Goal: Information Seeking & Learning: Find specific fact

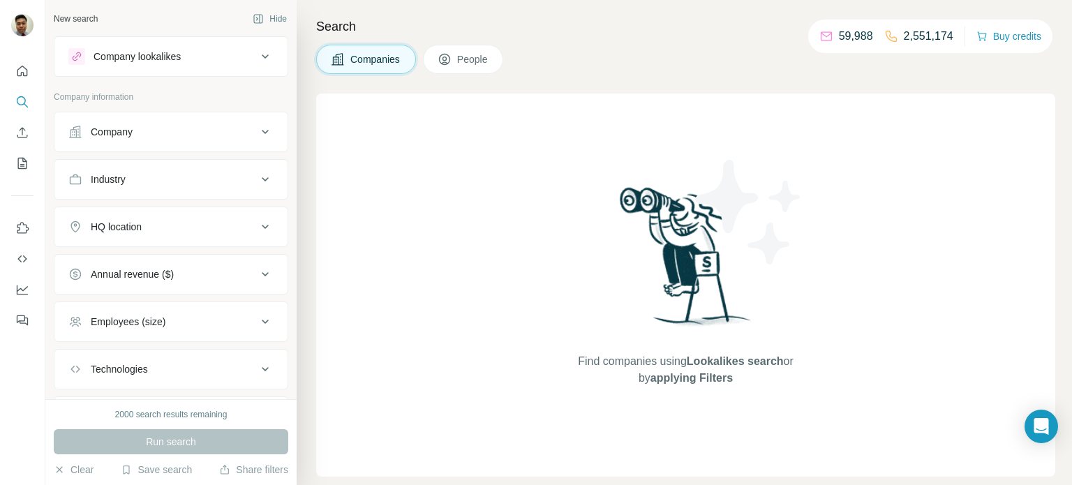
click at [170, 142] on button "Company" at bounding box center [170, 131] width 233 height 33
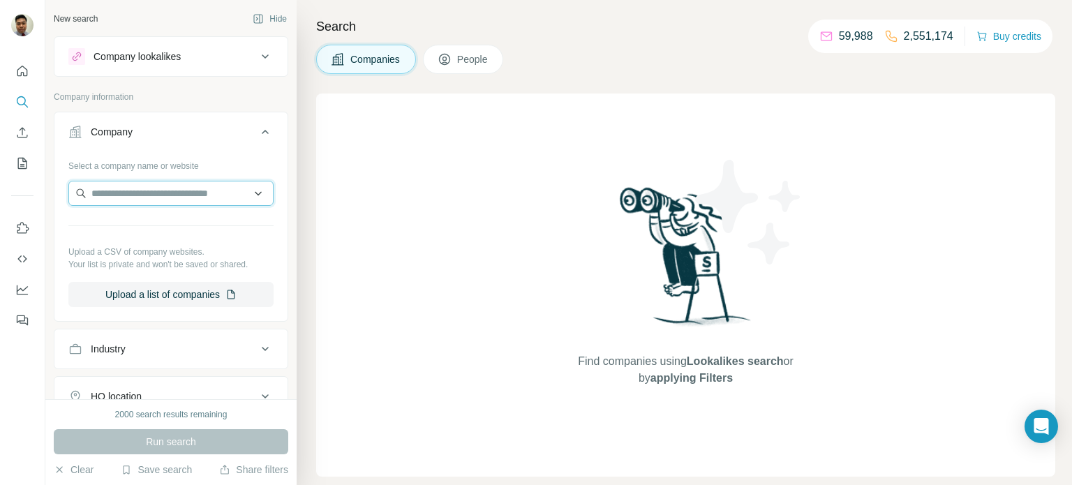
click at [165, 186] on input "text" at bounding box center [170, 193] width 205 height 25
type input "**********"
click at [256, 195] on input "**********" at bounding box center [170, 193] width 205 height 25
click at [258, 195] on input "**********" at bounding box center [170, 193] width 205 height 25
drag, startPoint x: 241, startPoint y: 192, endPoint x: 52, endPoint y: 176, distance: 190.5
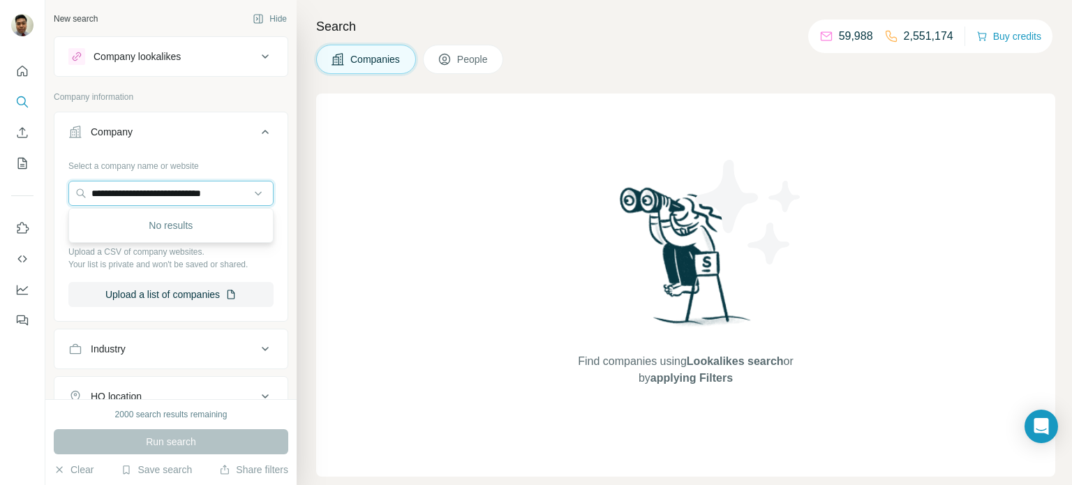
click at [60, 177] on div "**********" at bounding box center [170, 236] width 233 height 164
drag, startPoint x: 52, startPoint y: 176, endPoint x: 43, endPoint y: 176, distance: 8.4
click at [43, 176] on div "New search Hide Company lookalikes Company information Company Select a company…" at bounding box center [536, 242] width 1072 height 485
click at [174, 181] on input "text" at bounding box center [170, 193] width 205 height 25
drag, startPoint x: 180, startPoint y: 187, endPoint x: 176, endPoint y: 193, distance: 7.5
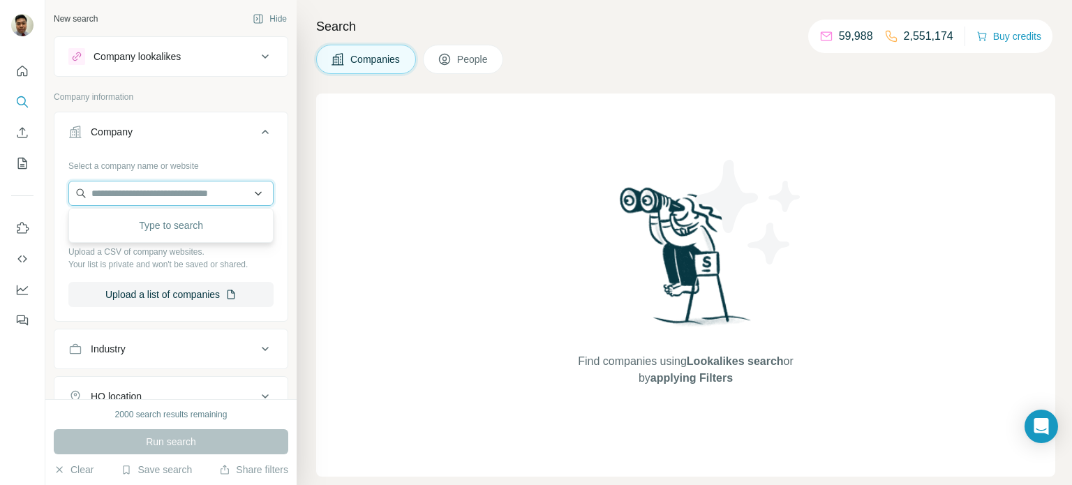
click at [176, 193] on input "text" at bounding box center [170, 193] width 205 height 25
type input "**********"
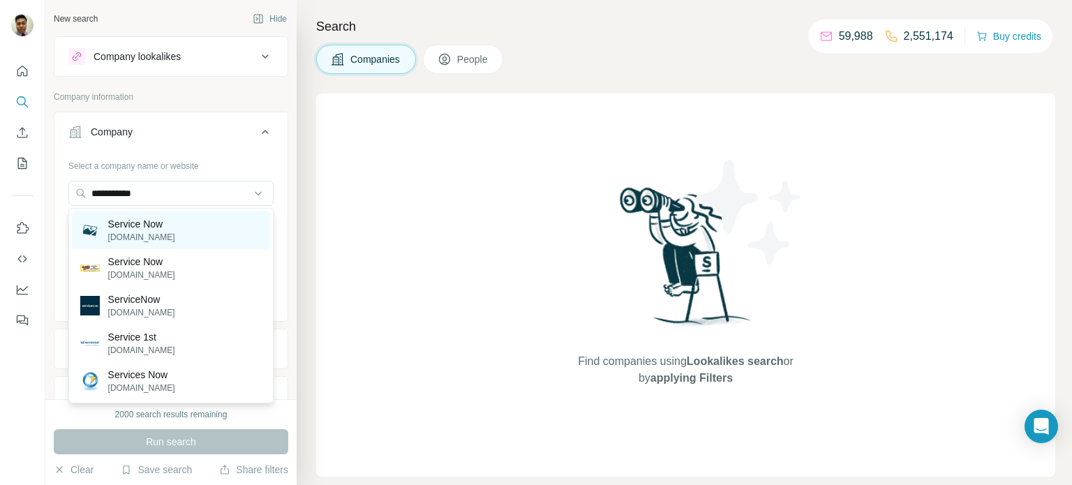
click at [175, 232] on p "[DOMAIN_NAME]" at bounding box center [141, 237] width 67 height 13
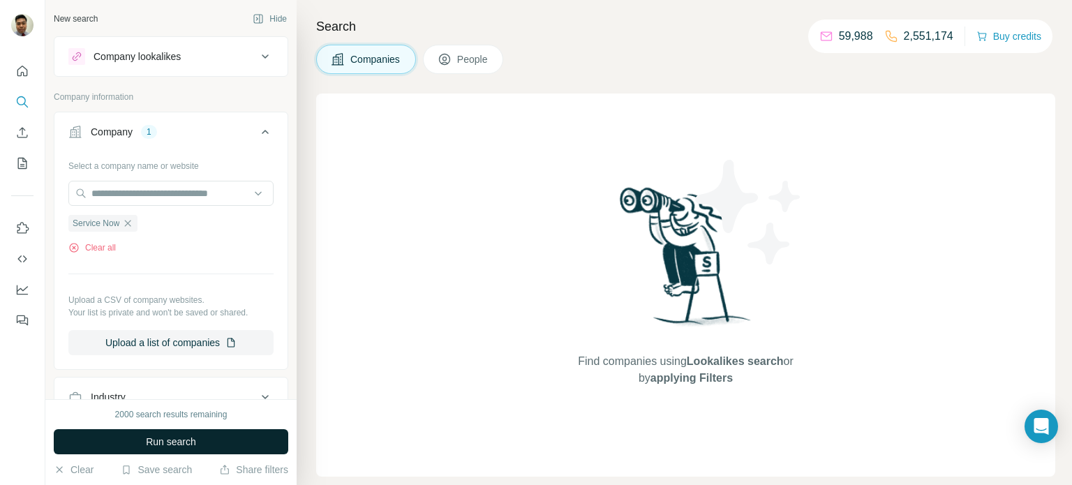
click at [135, 444] on button "Run search" at bounding box center [171, 441] width 234 height 25
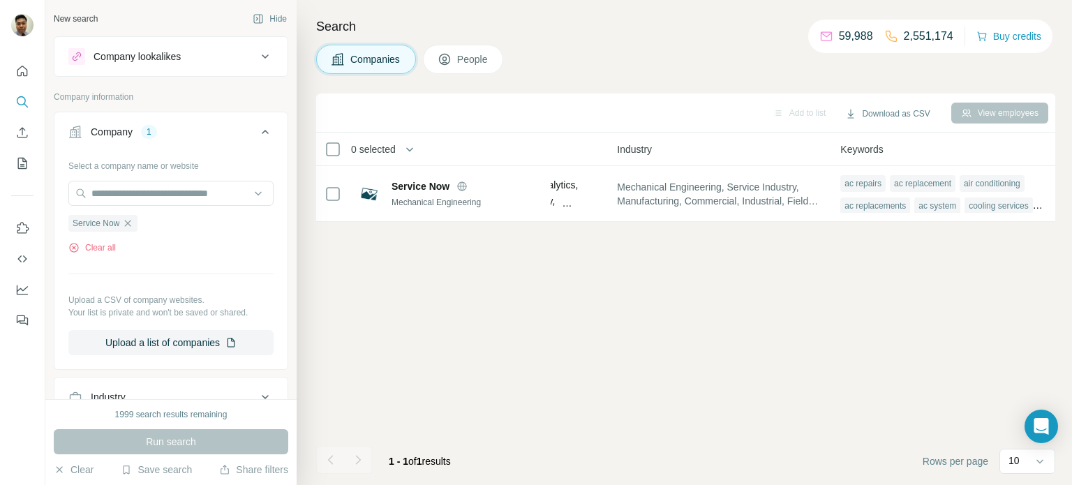
scroll to position [0, 624]
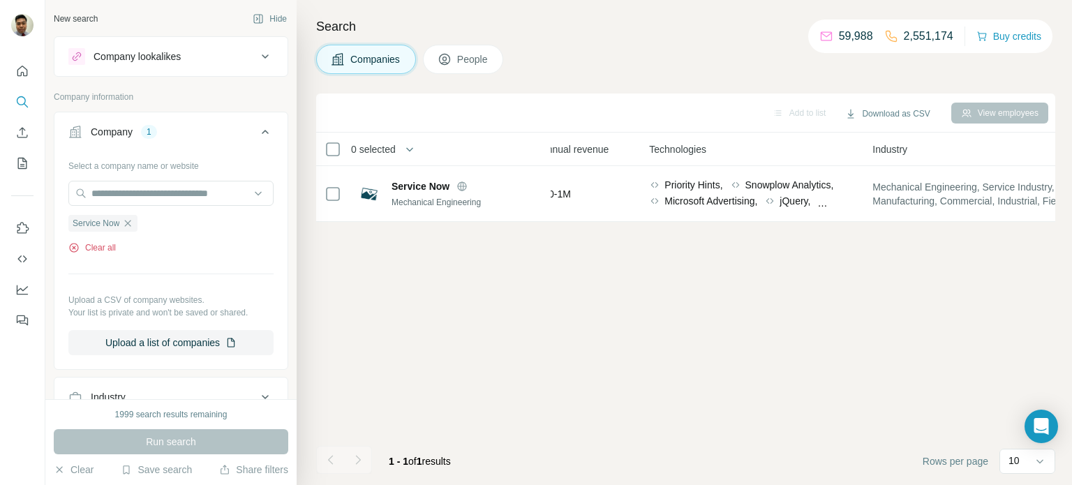
click at [75, 248] on icon "button" at bounding box center [73, 247] width 11 height 11
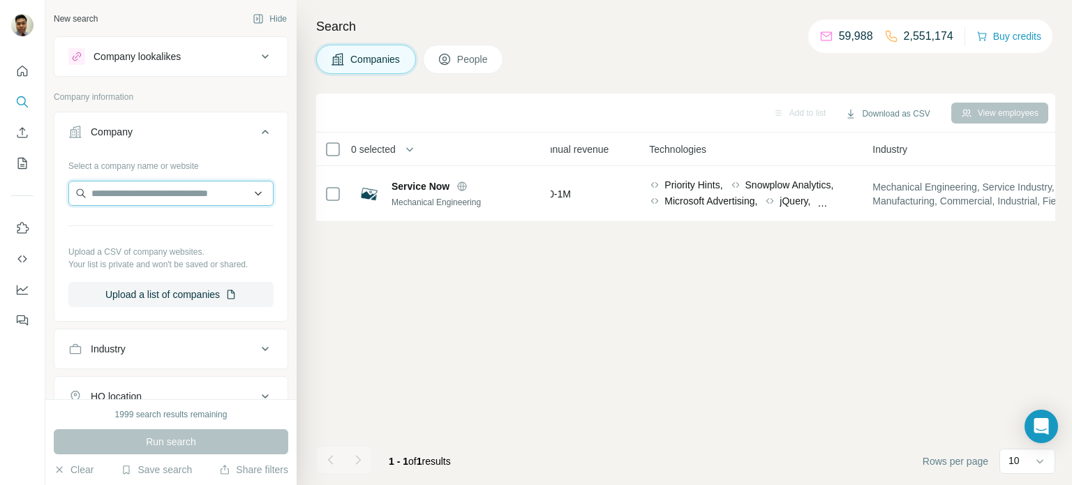
click at [176, 193] on input "text" at bounding box center [170, 193] width 205 height 25
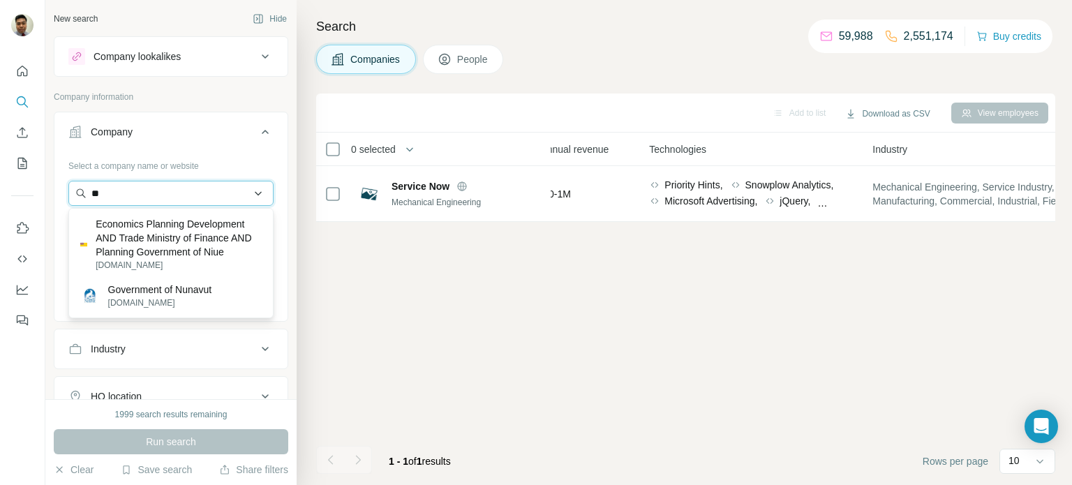
type input "*"
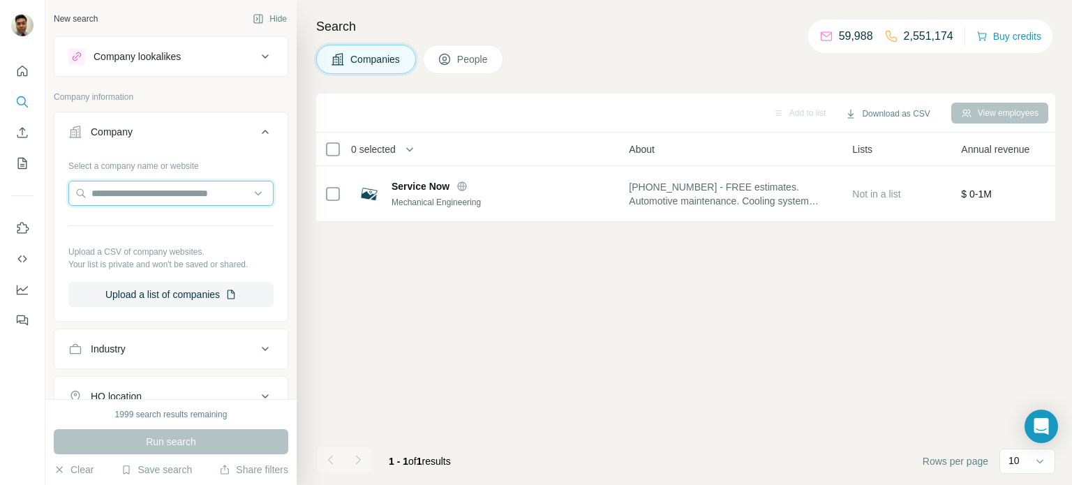
scroll to position [0, 210]
click at [470, 61] on span "People" at bounding box center [473, 59] width 32 height 14
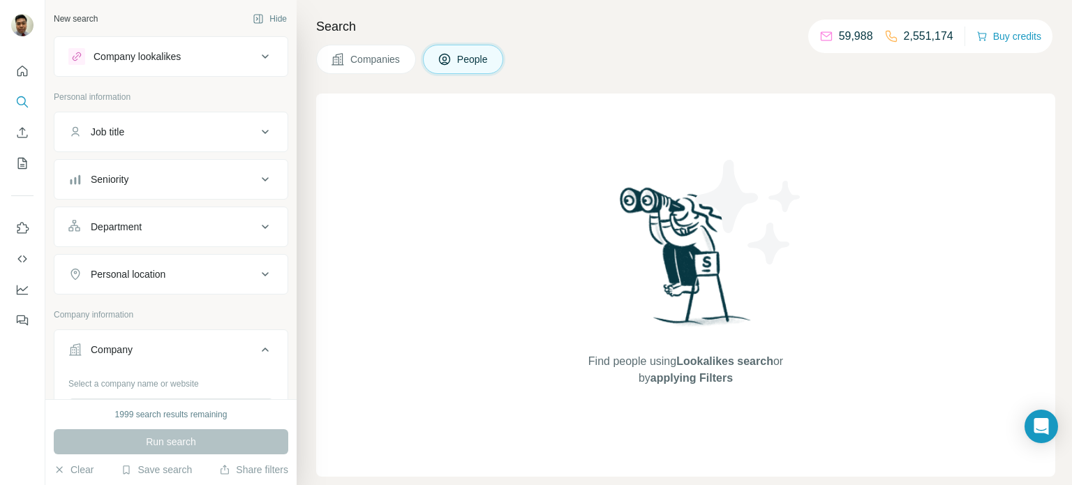
click at [221, 187] on button "Seniority" at bounding box center [170, 179] width 233 height 33
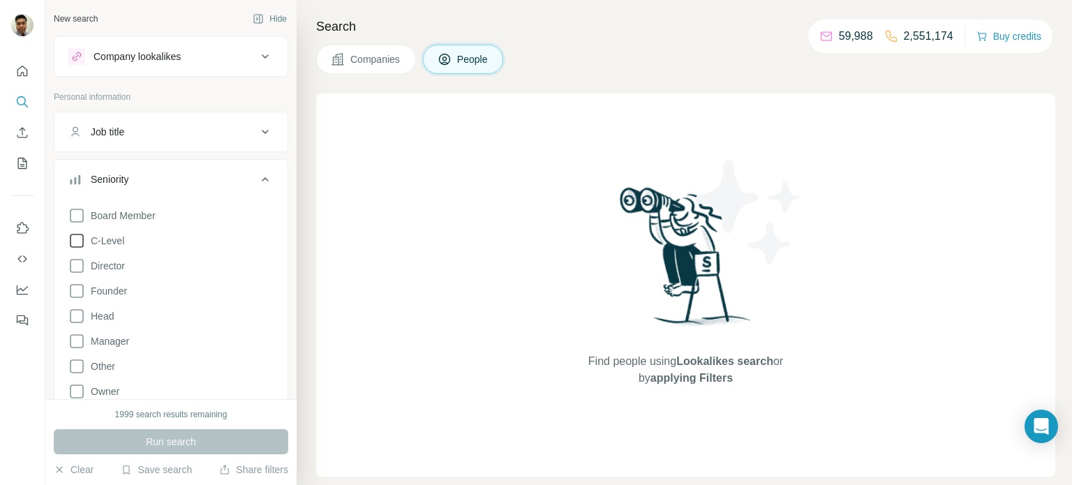
click at [75, 237] on icon at bounding box center [76, 240] width 17 height 17
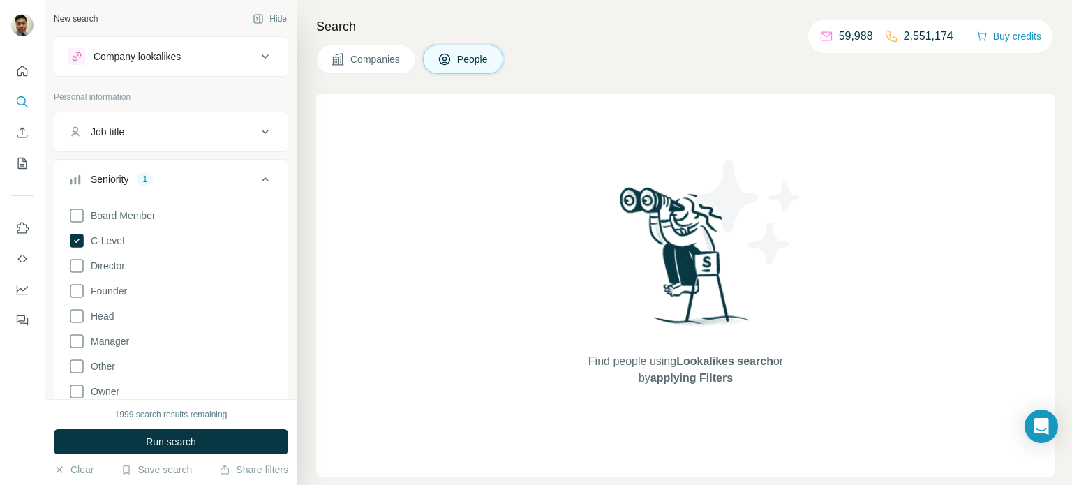
click at [382, 64] on span "Companies" at bounding box center [375, 59] width 51 height 14
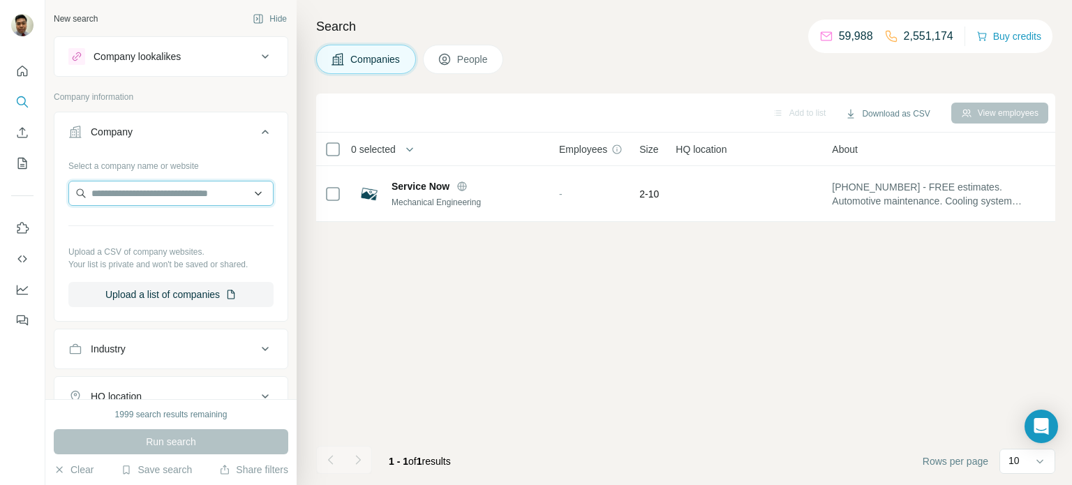
click at [223, 193] on input "text" at bounding box center [170, 193] width 205 height 25
click at [120, 195] on input "text" at bounding box center [170, 193] width 205 height 25
click at [216, 191] on input "**********" at bounding box center [170, 193] width 205 height 25
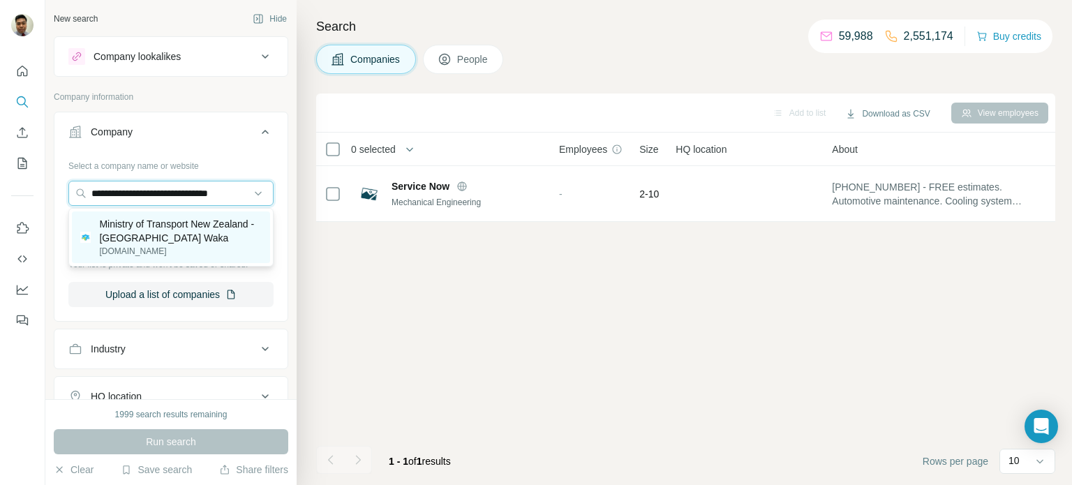
type input "**********"
click at [202, 240] on p "Ministry of Transport New Zealand - [GEOGRAPHIC_DATA] Waka" at bounding box center [180, 231] width 163 height 28
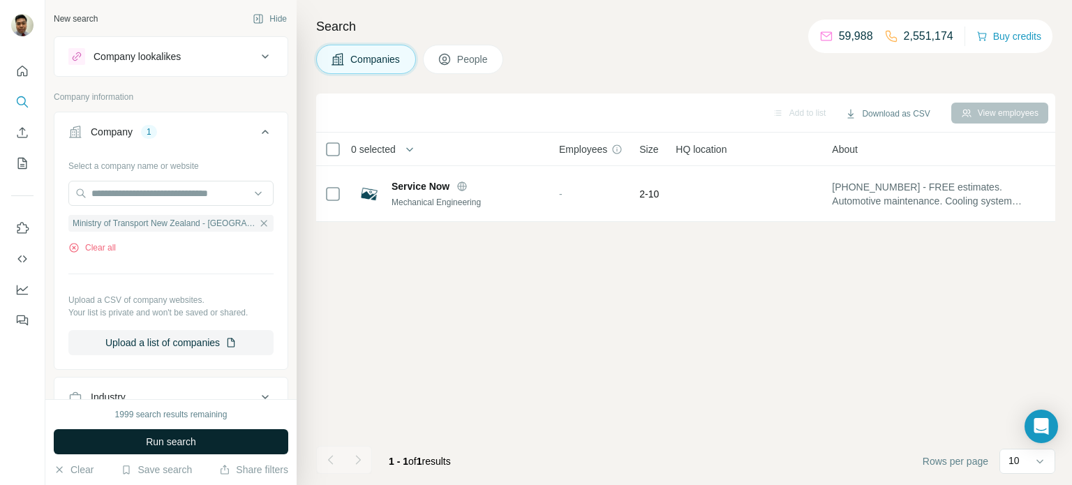
click at [222, 445] on button "Run search" at bounding box center [171, 441] width 234 height 25
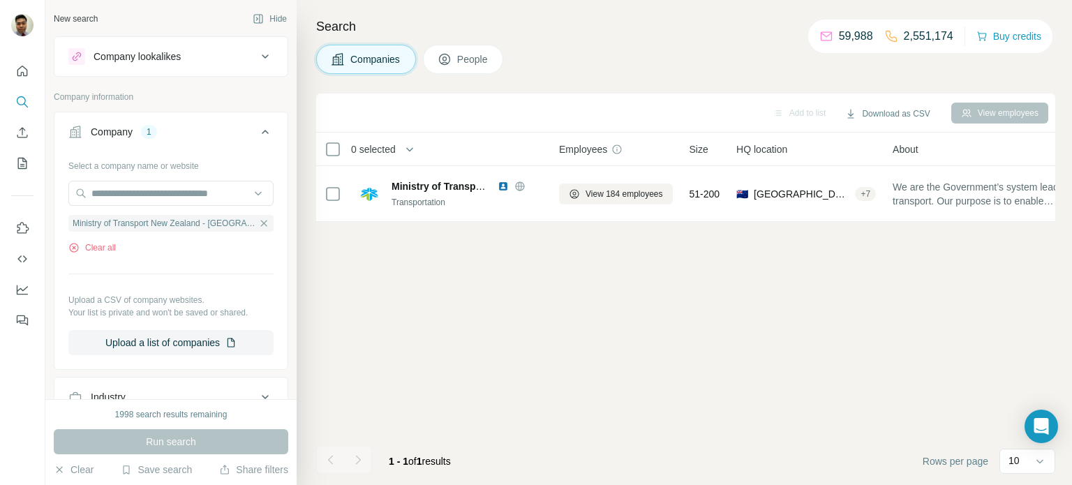
click at [477, 62] on span "People" at bounding box center [473, 59] width 32 height 14
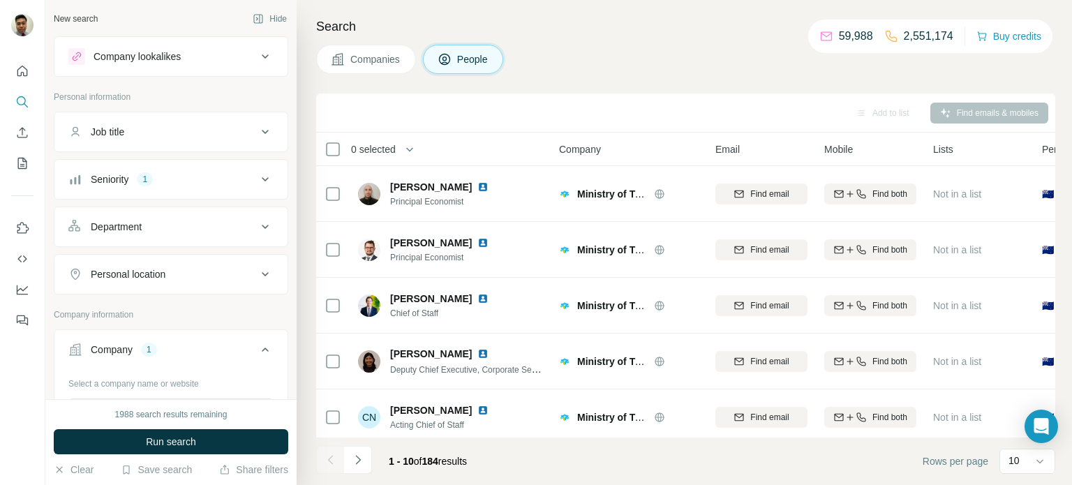
click at [186, 177] on div "Seniority 1" at bounding box center [162, 179] width 188 height 14
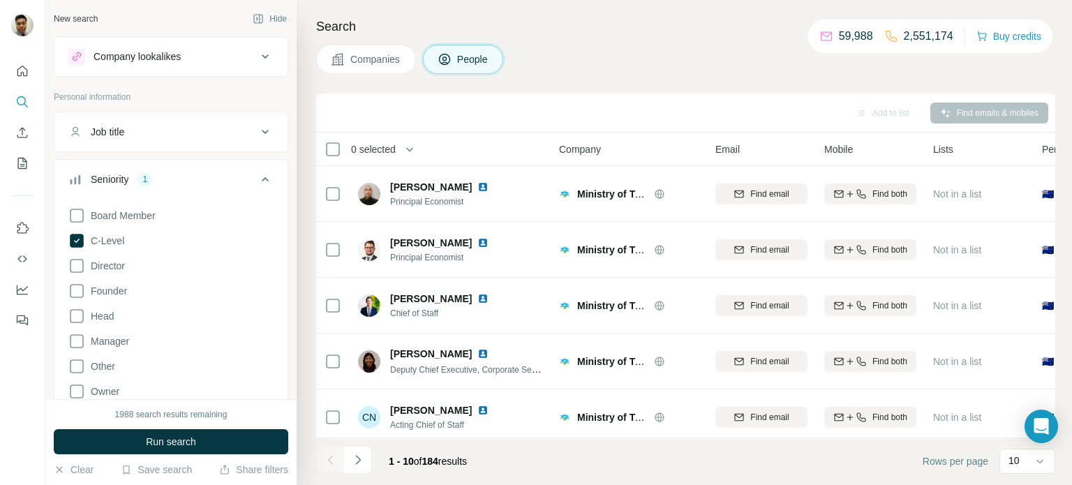
click at [186, 177] on div "Seniority 1" at bounding box center [162, 179] width 188 height 14
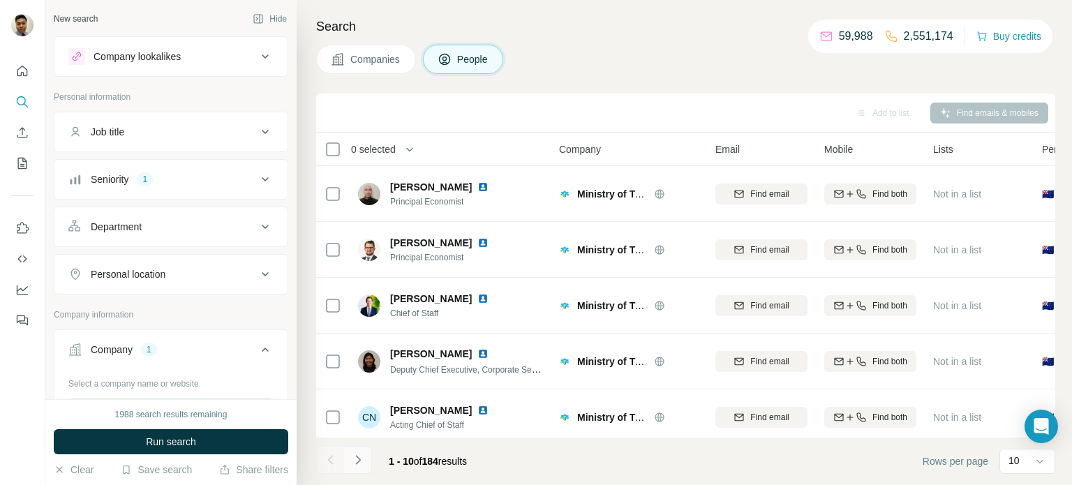
click at [359, 459] on icon "Navigate to next page" at bounding box center [357, 459] width 5 height 9
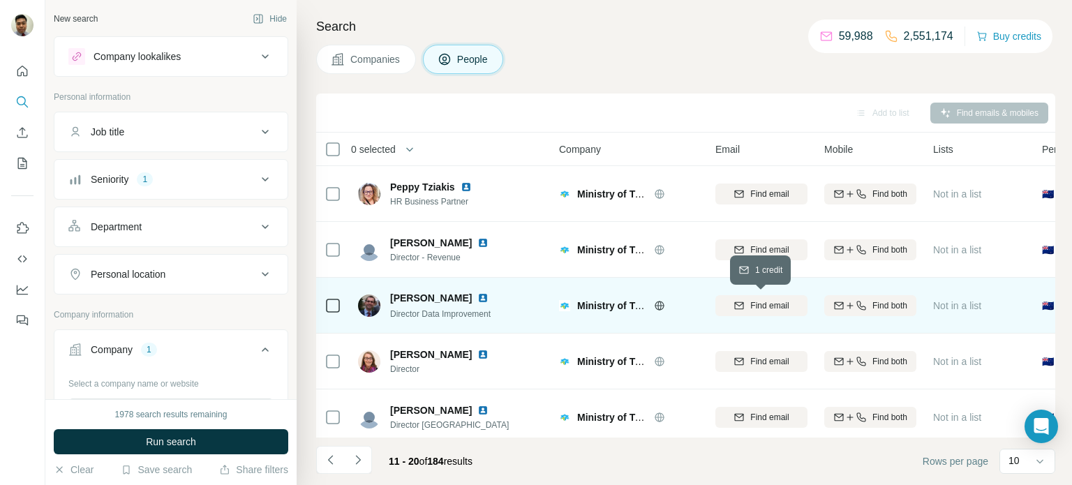
click at [761, 306] on span "Find email" at bounding box center [769, 305] width 38 height 13
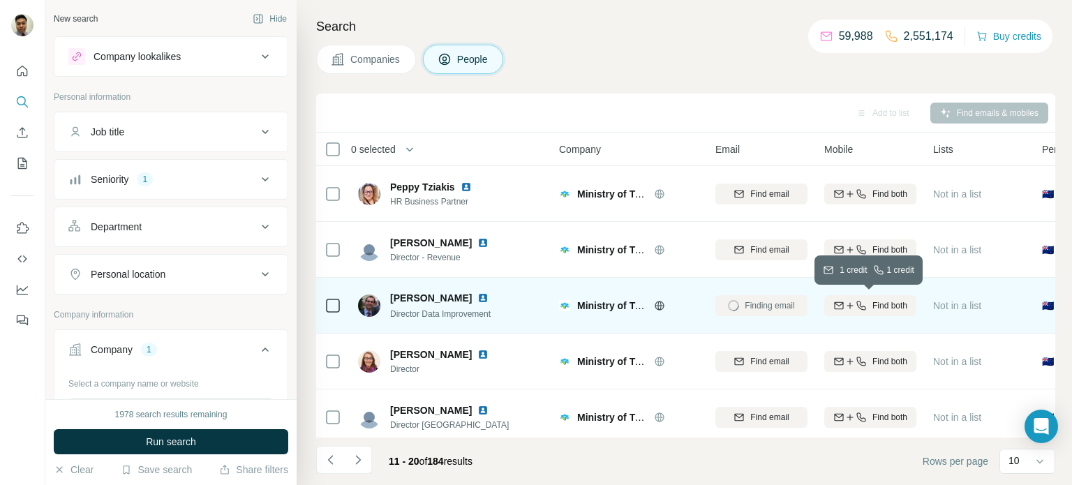
click at [846, 306] on icon "button" at bounding box center [849, 305] width 11 height 11
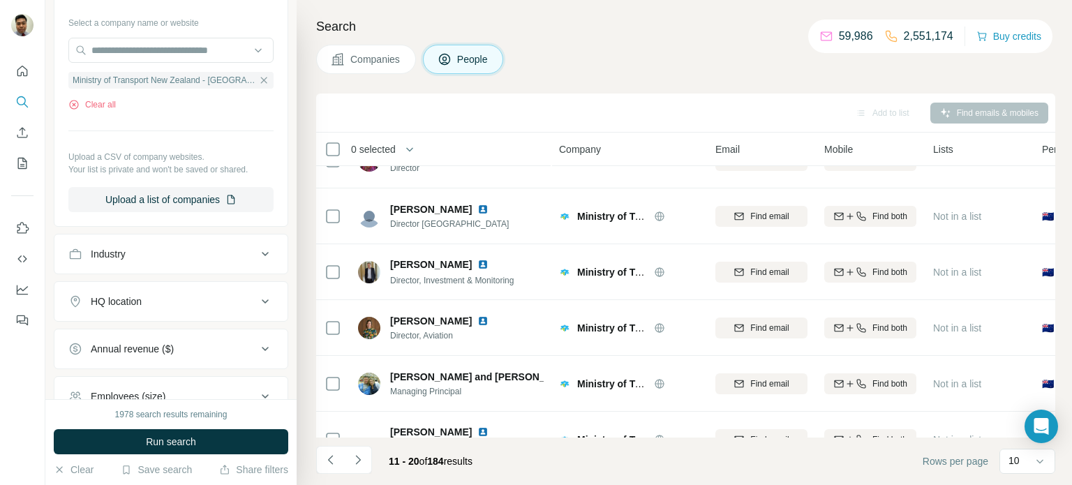
scroll to position [360, 0]
click at [186, 203] on button "Upload a list of companies" at bounding box center [170, 200] width 205 height 25
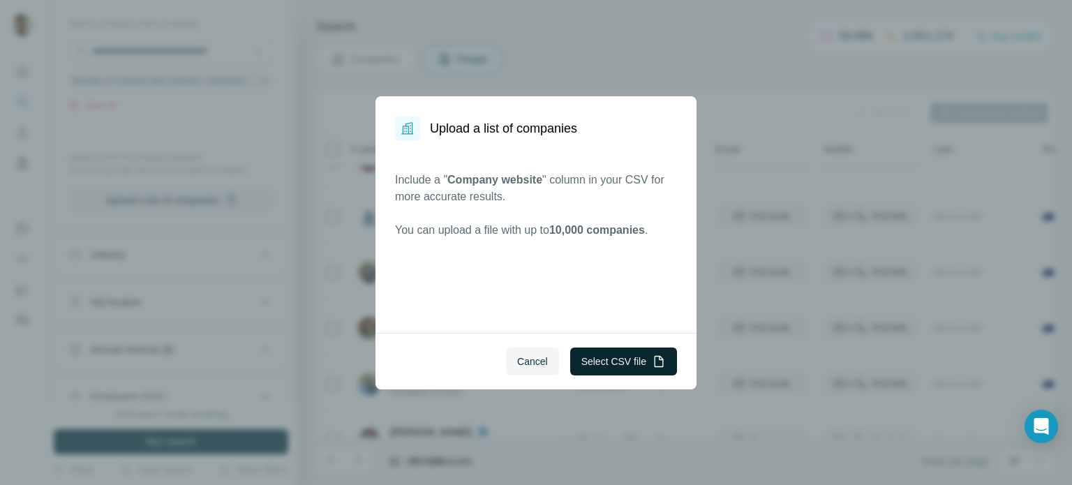
click at [634, 354] on button "Select CSV file" at bounding box center [623, 362] width 107 height 28
click at [615, 360] on button "Select CSV file" at bounding box center [623, 362] width 107 height 28
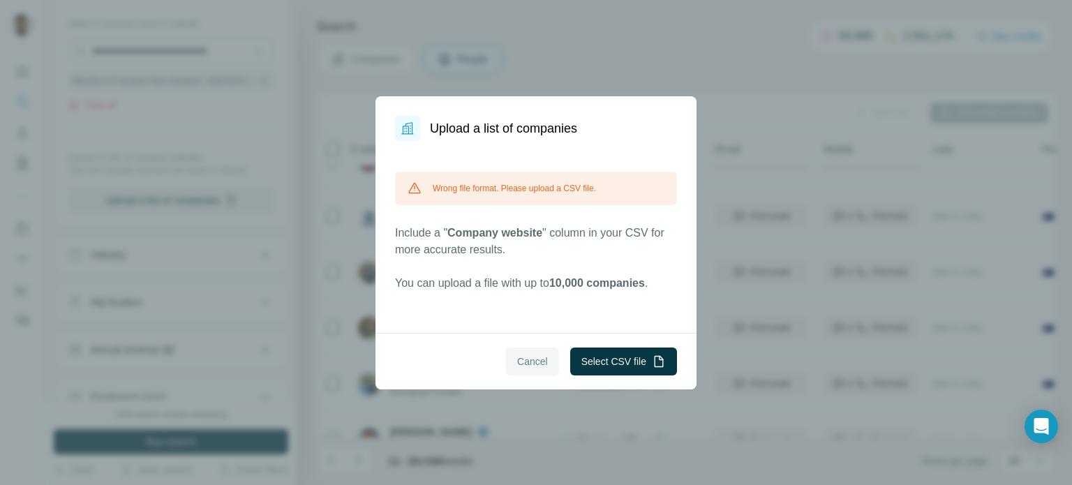
click at [533, 365] on span "Cancel" at bounding box center [532, 362] width 31 height 14
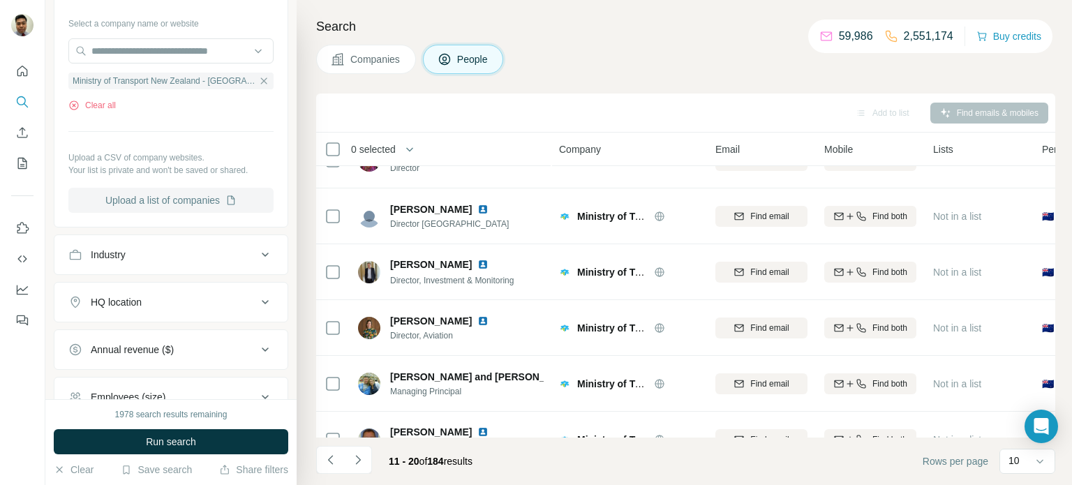
click at [231, 195] on icon "button" at bounding box center [231, 199] width 7 height 9
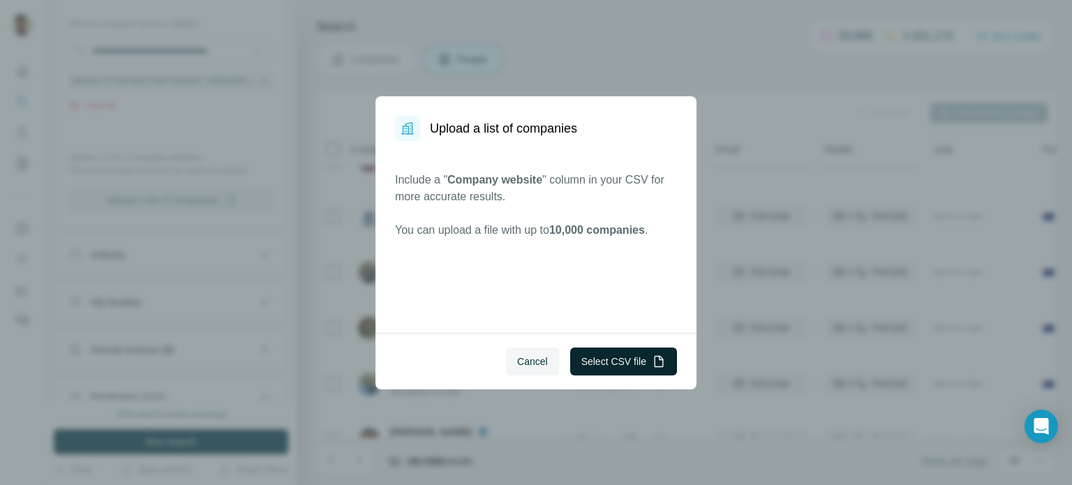
click at [627, 357] on button "Select CSV file" at bounding box center [623, 362] width 107 height 28
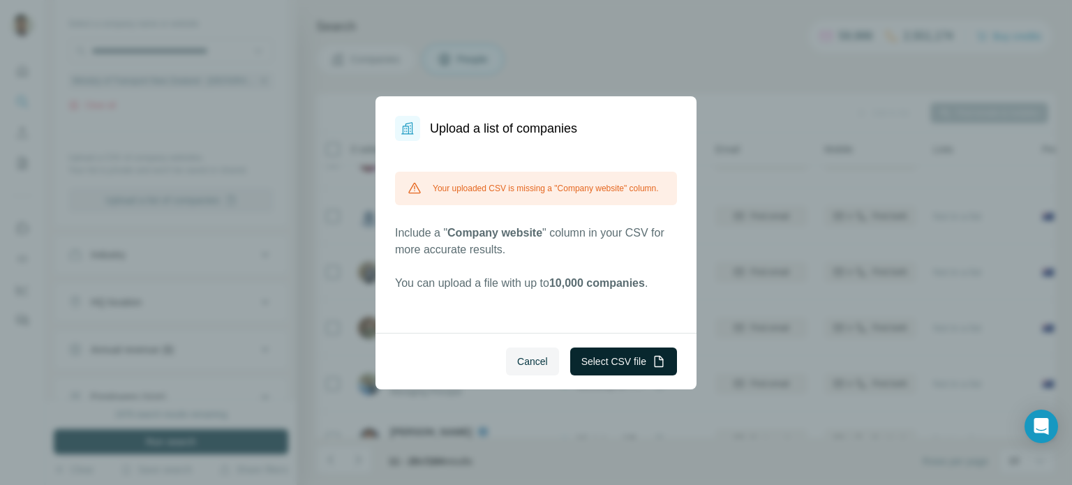
click at [632, 366] on button "Select CSV file" at bounding box center [623, 362] width 107 height 28
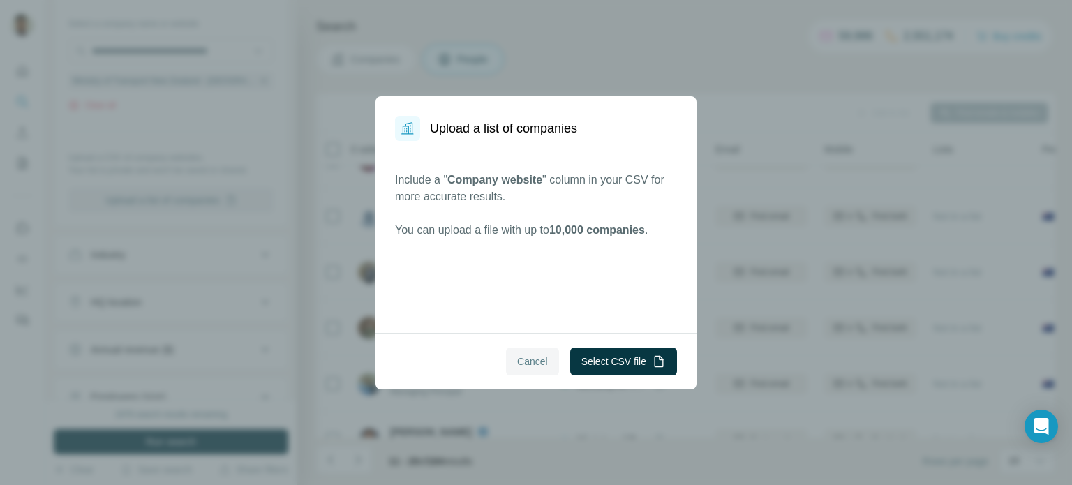
drag, startPoint x: 636, startPoint y: 368, endPoint x: 540, endPoint y: 363, distance: 96.4
click at [541, 364] on div "Cancel Select CSV file" at bounding box center [535, 361] width 321 height 57
click at [539, 361] on span "Cancel" at bounding box center [532, 362] width 31 height 14
